Goal: Obtain resource: Download file/media

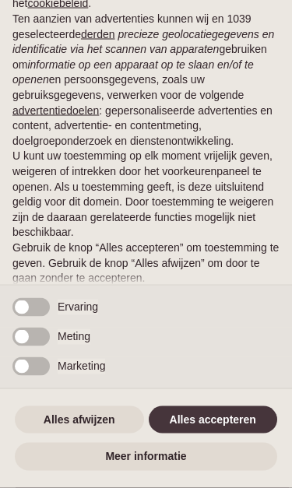
scroll to position [258, 0]
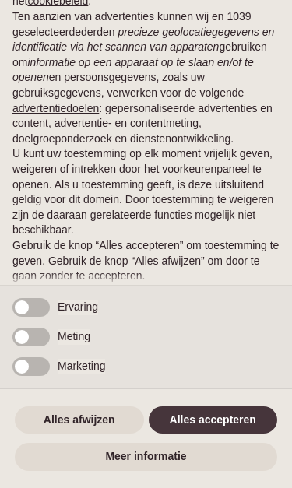
click at [195, 422] on button "Alles accepteren" at bounding box center [213, 420] width 129 height 28
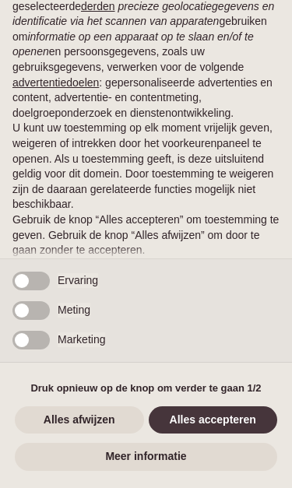
click at [203, 423] on button "Alles accepteren" at bounding box center [213, 420] width 129 height 28
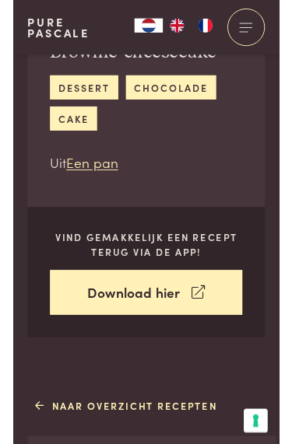
scroll to position [274, 0]
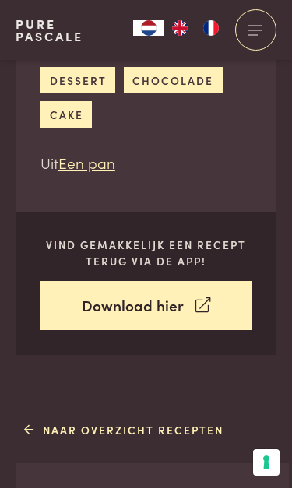
click at [98, 306] on link "Download hier" at bounding box center [145, 305] width 211 height 49
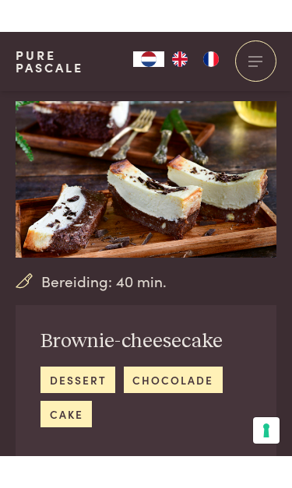
scroll to position [69, 0]
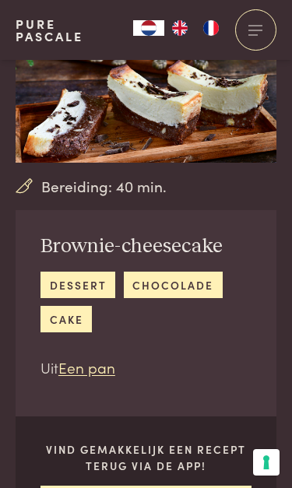
click at [68, 290] on link "dessert" at bounding box center [77, 285] width 75 height 26
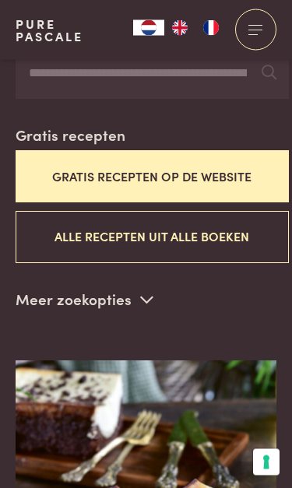
scroll to position [419, 0]
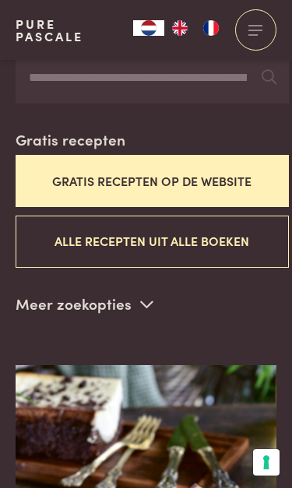
click at [73, 235] on button "Alle recepten uit alle boeken" at bounding box center [152, 242] width 273 height 52
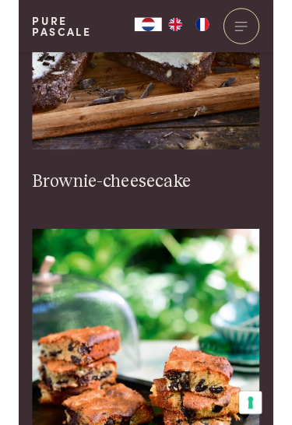
scroll to position [894, 0]
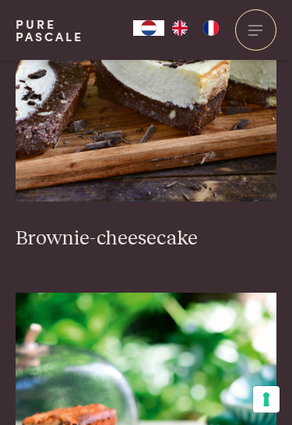
click at [44, 226] on h3 "Brownie-cheesecake" at bounding box center [146, 238] width 261 height 25
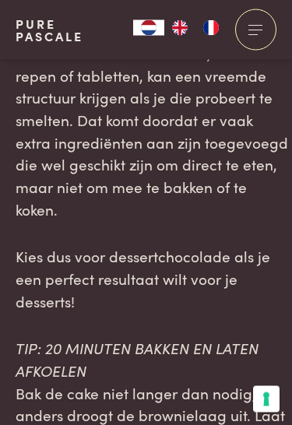
scroll to position [2424, 0]
